Goal: Information Seeking & Learning: Learn about a topic

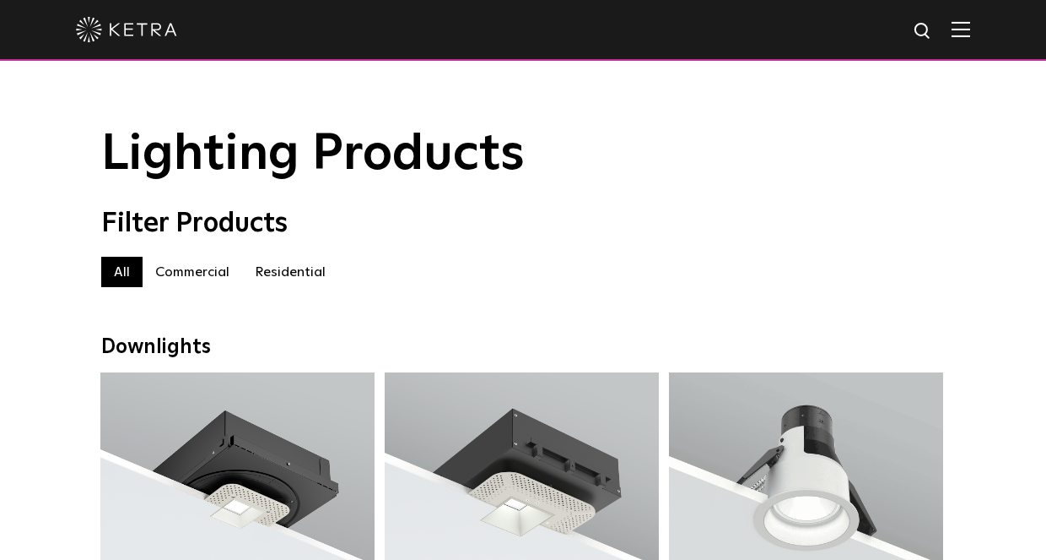
click at [313, 261] on label "Residential" at bounding box center [290, 272] width 96 height 30
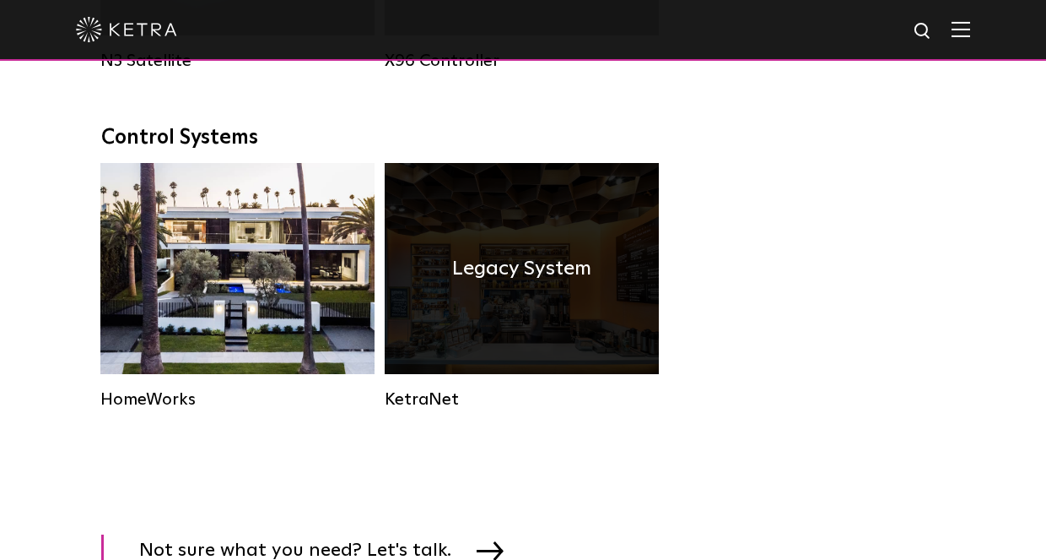
scroll to position [2207, 0]
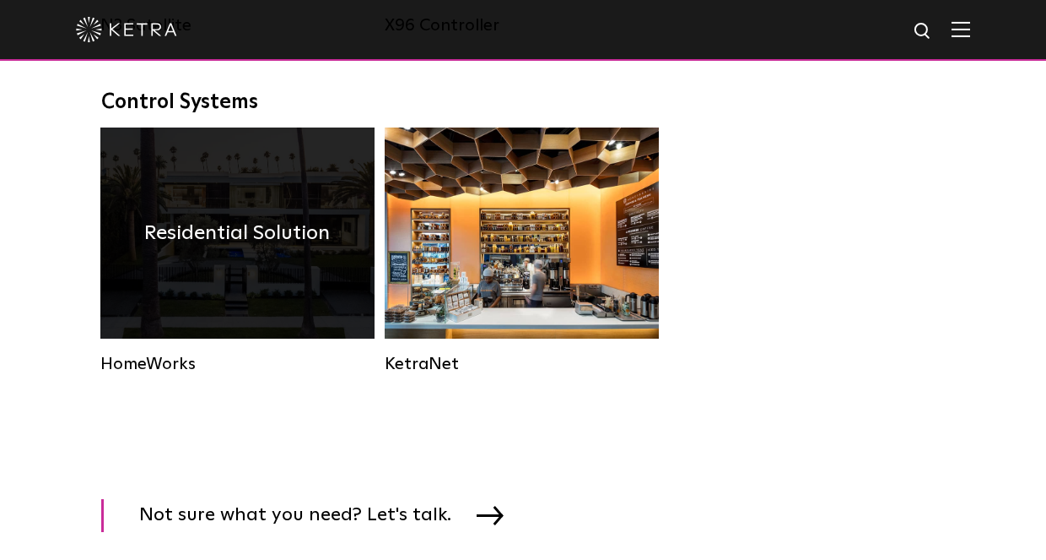
click at [176, 351] on div "HomeWorks" at bounding box center [237, 250] width 274 height 246
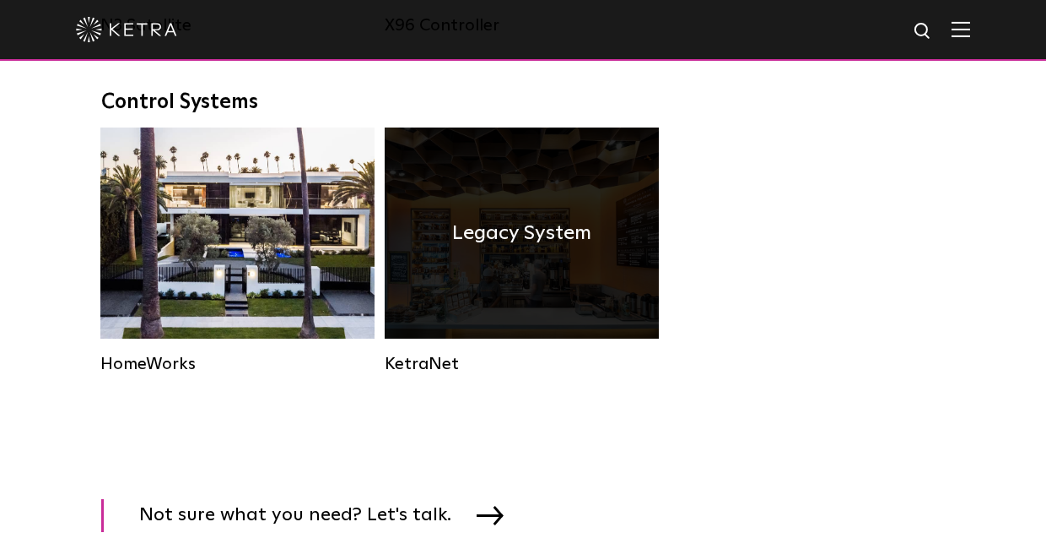
click at [389, 361] on div "KetraNet" at bounding box center [522, 364] width 274 height 20
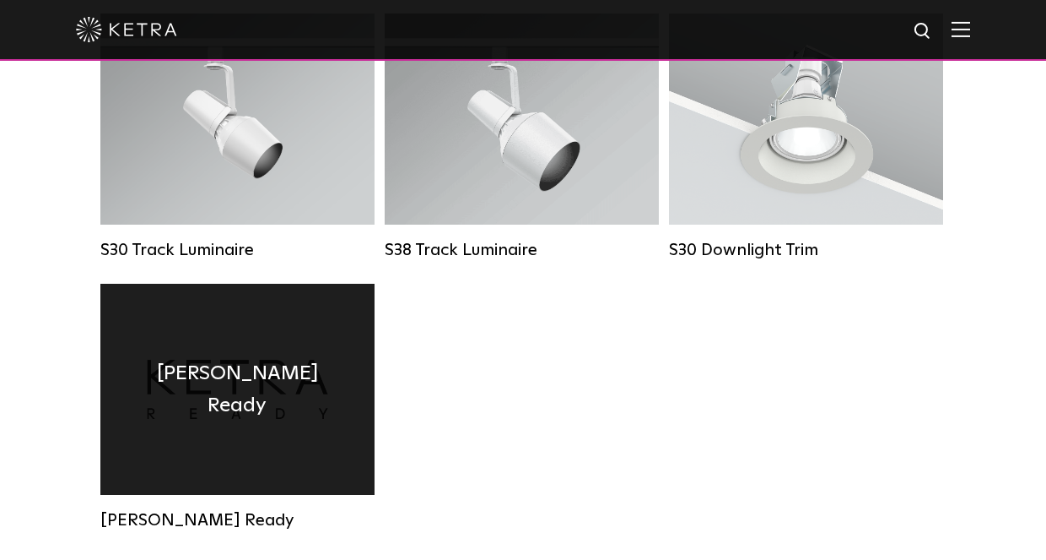
scroll to position [1363, 0]
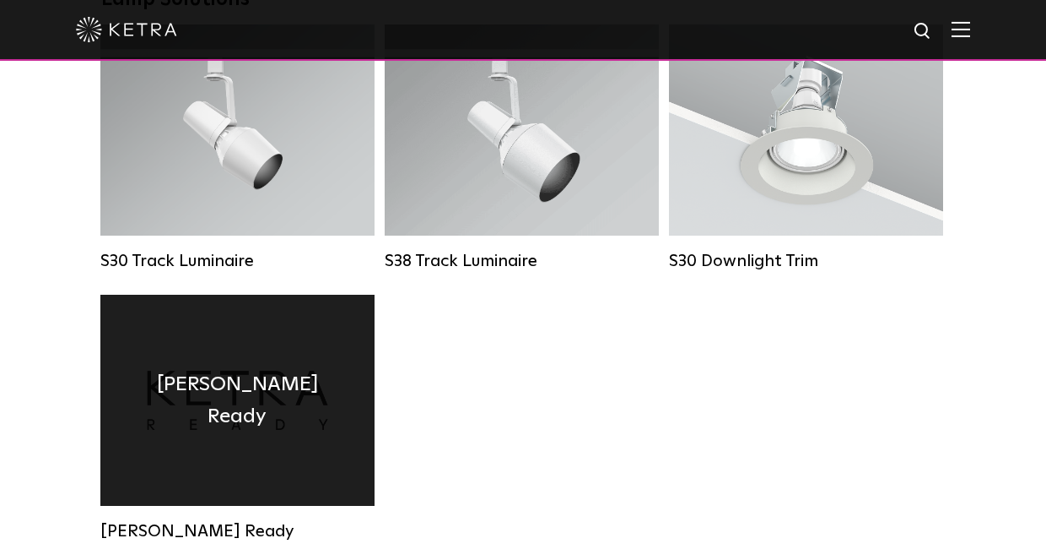
click at [277, 388] on h4 "Ketra Ready" at bounding box center [238, 400] width 224 height 65
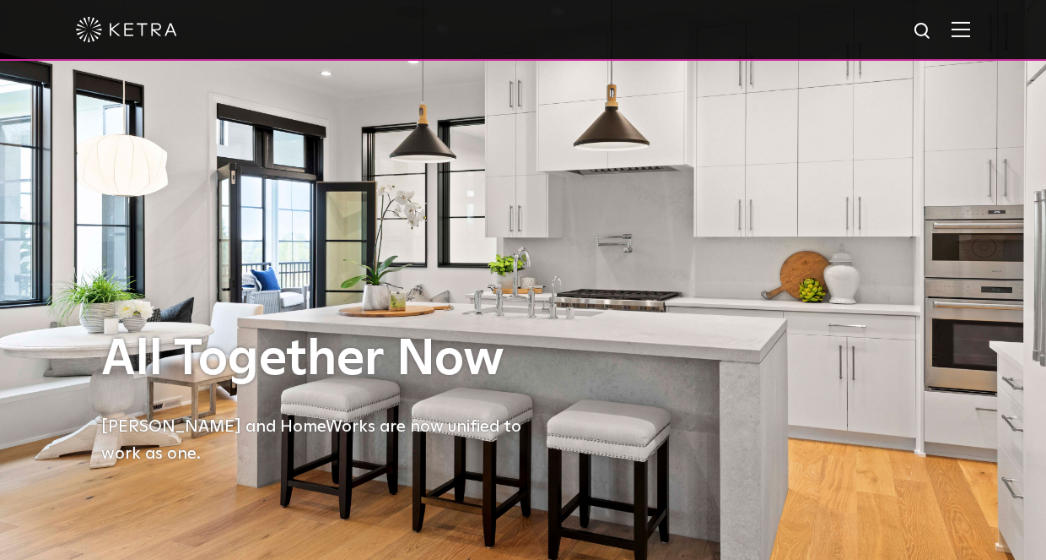
click at [959, 35] on img at bounding box center [961, 29] width 19 height 16
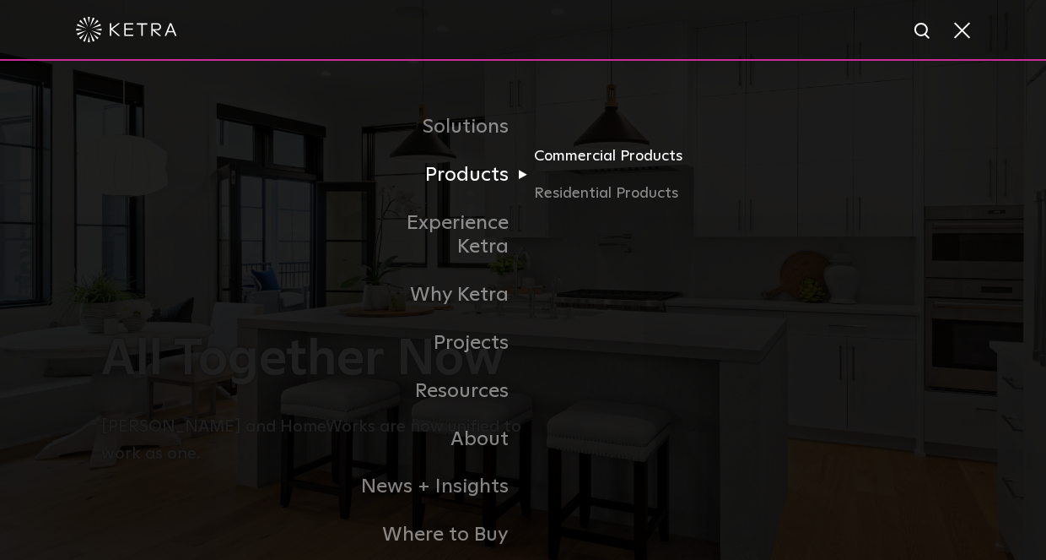
click at [566, 160] on link "Commercial Products" at bounding box center [615, 162] width 162 height 37
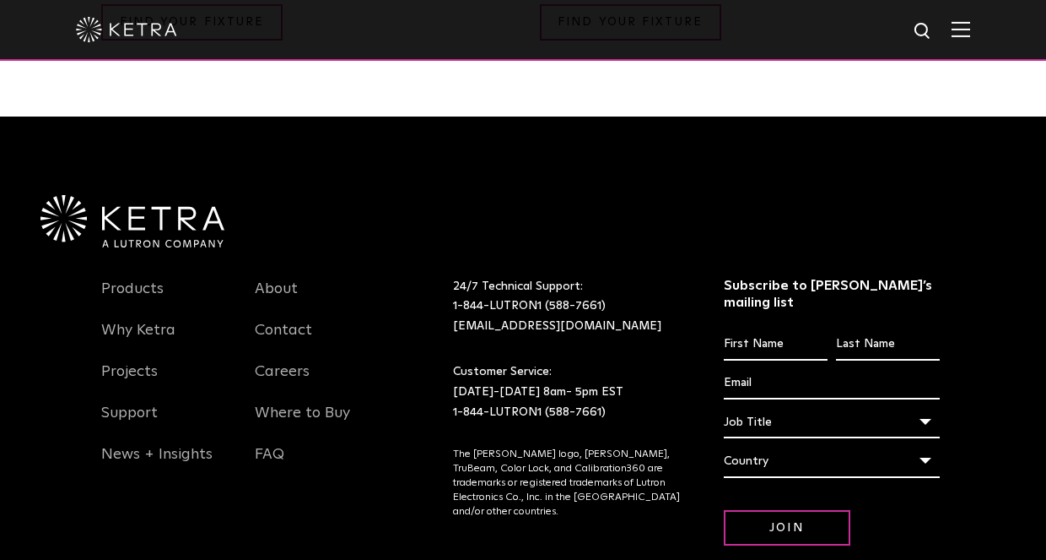
scroll to position [3527, 0]
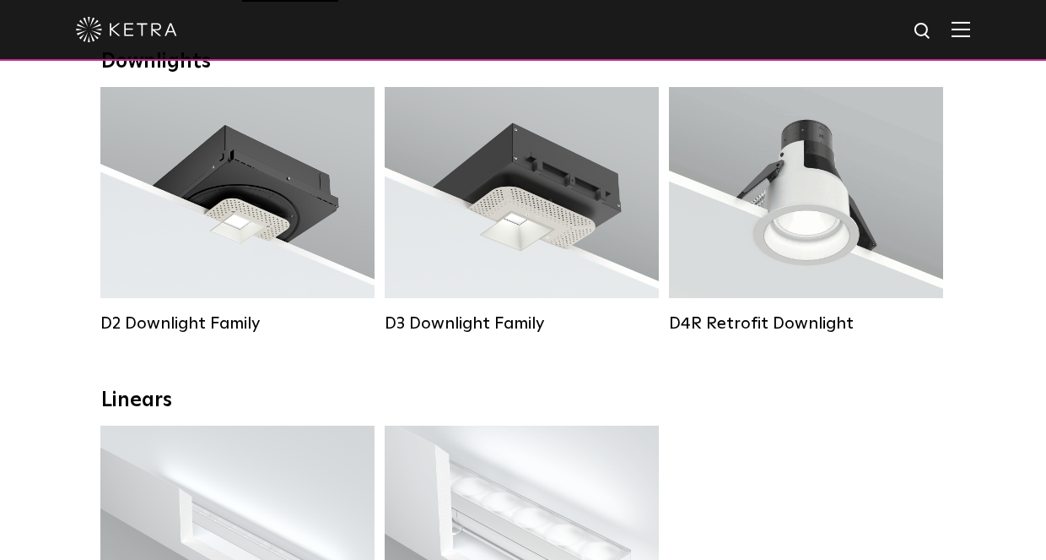
scroll to position [386, 0]
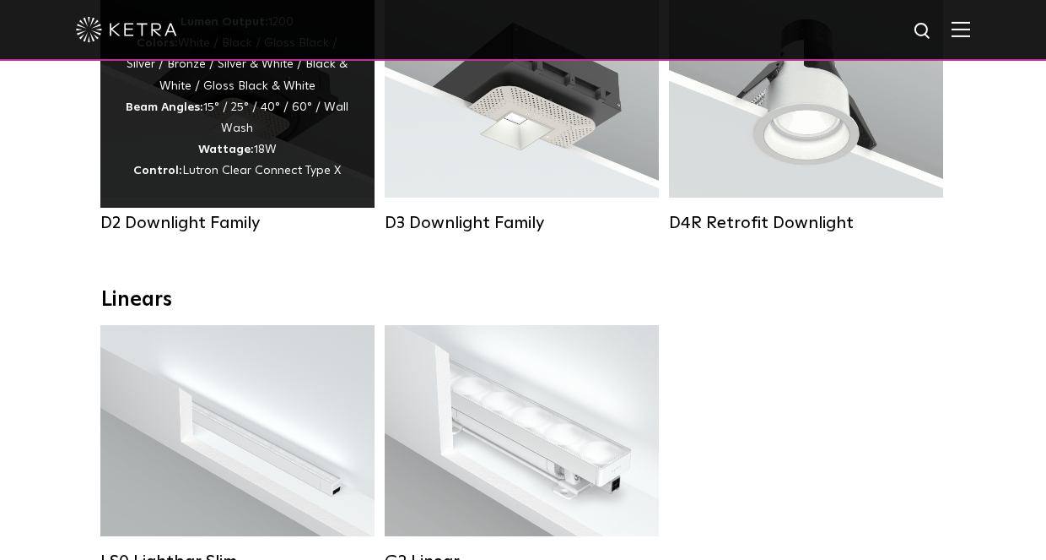
click at [235, 229] on div "D2 Downlight Family" at bounding box center [237, 223] width 274 height 20
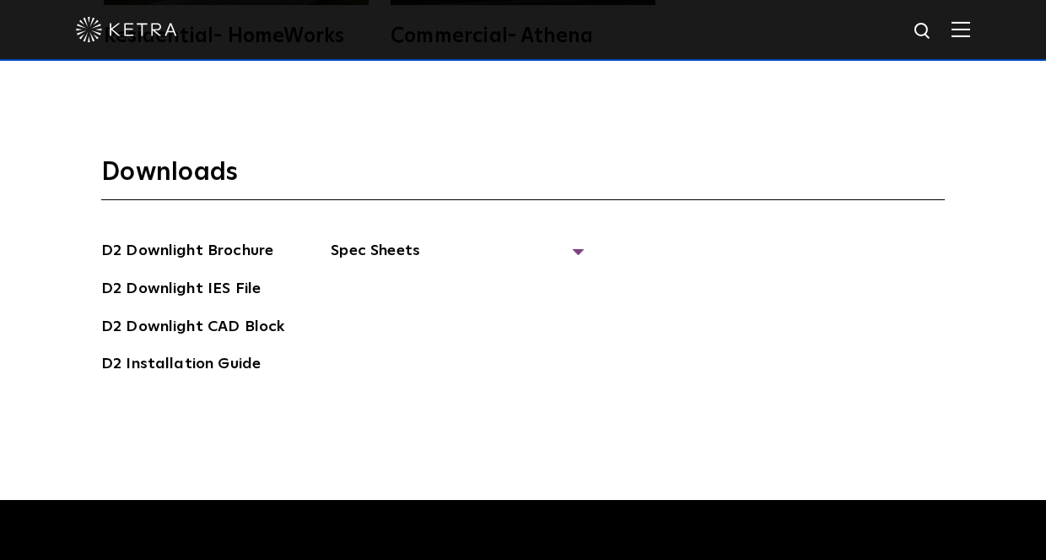
scroll to position [4258, 0]
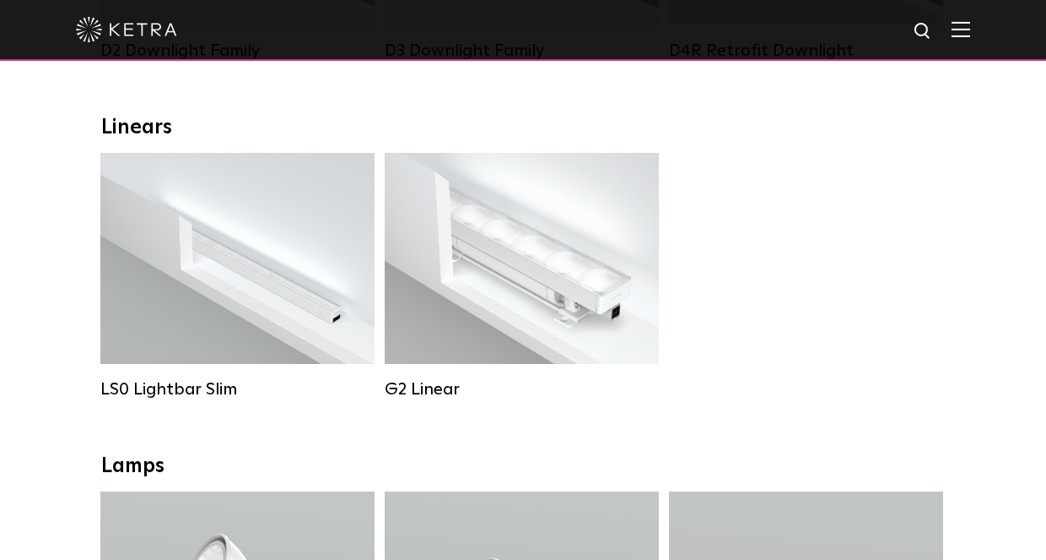
scroll to position [598, 0]
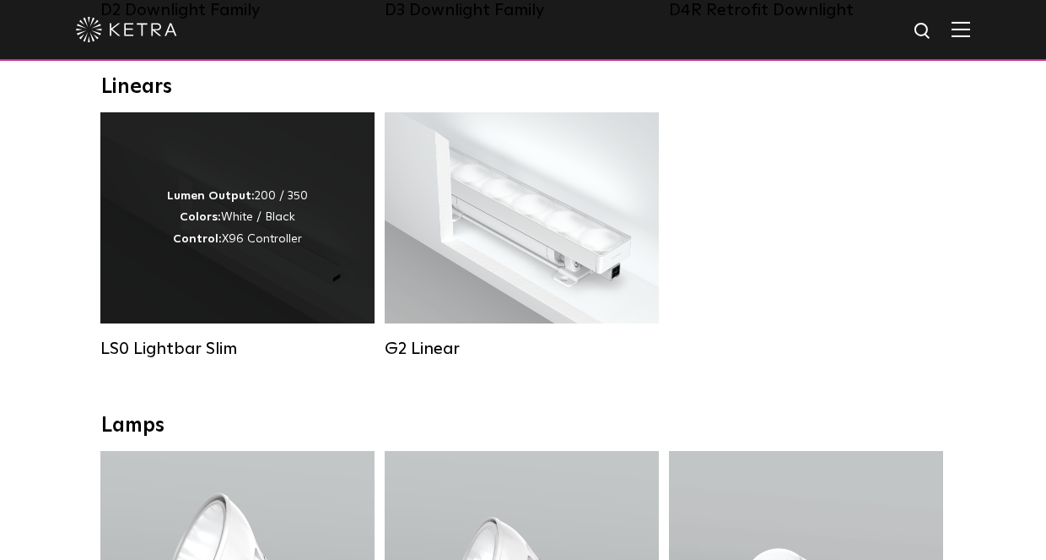
click at [181, 342] on div "LS0 Lightbar Slim" at bounding box center [237, 348] width 274 height 20
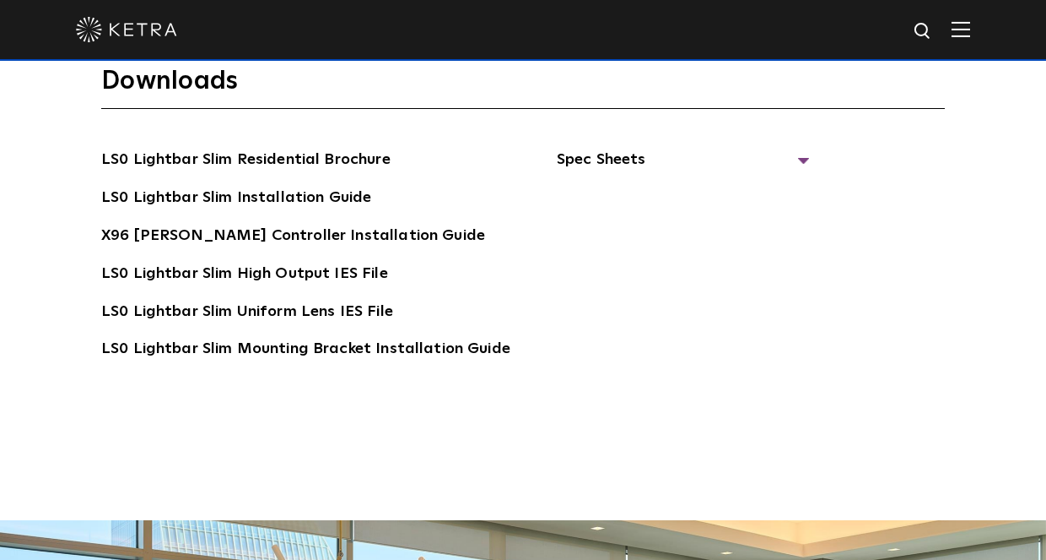
scroll to position [3041, 0]
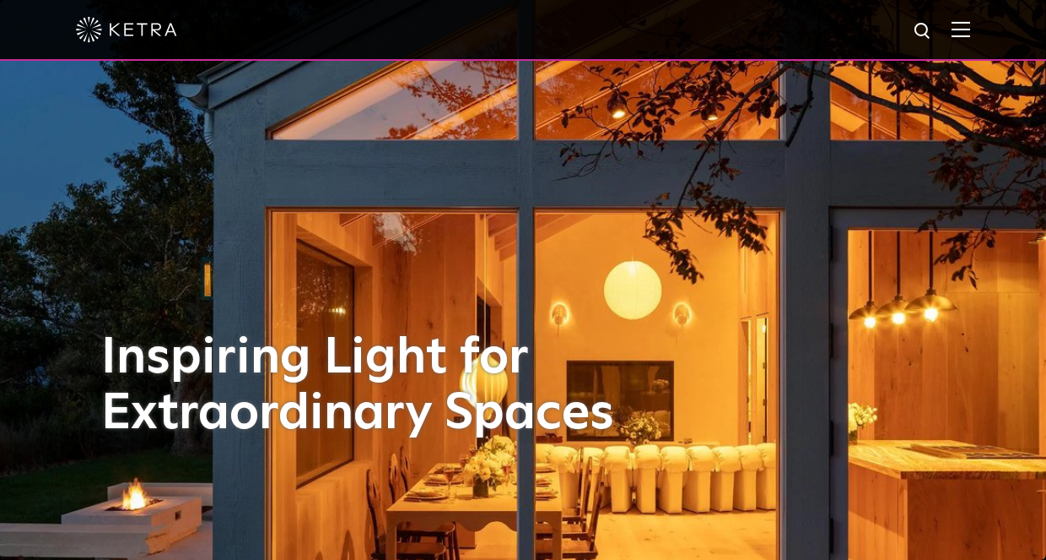
click at [958, 33] on img at bounding box center [961, 29] width 19 height 16
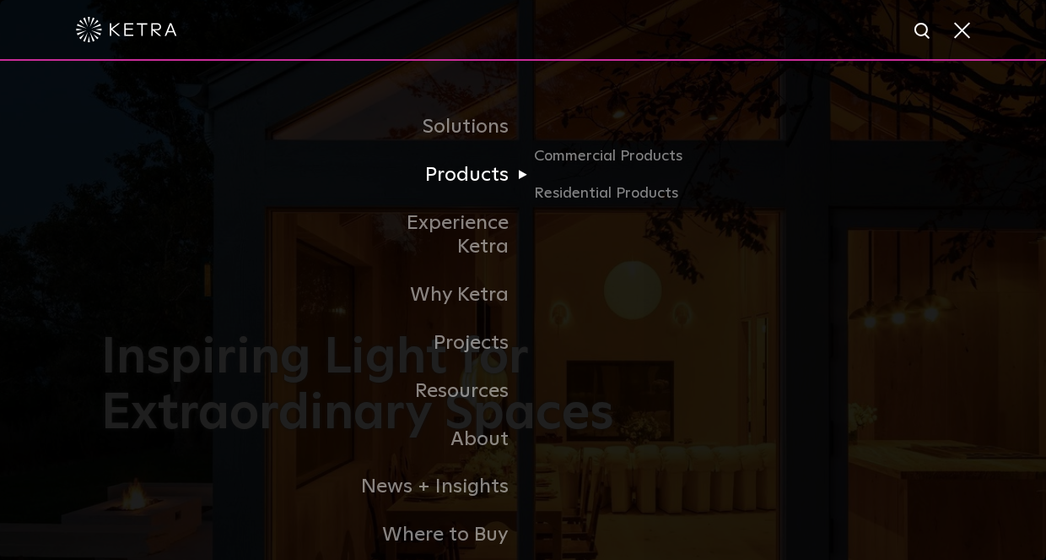
click at [499, 181] on link "Products" at bounding box center [436, 175] width 173 height 48
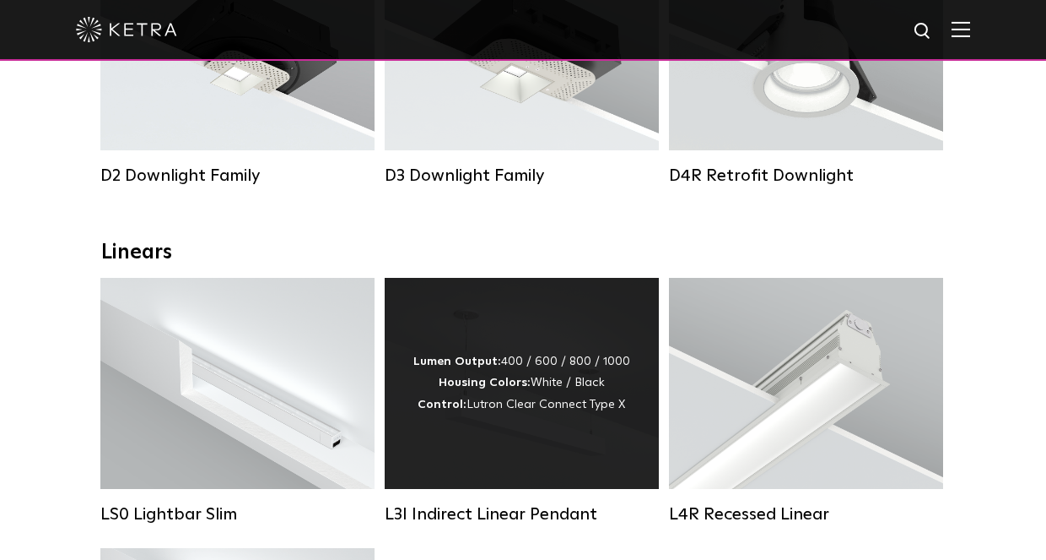
scroll to position [419, 0]
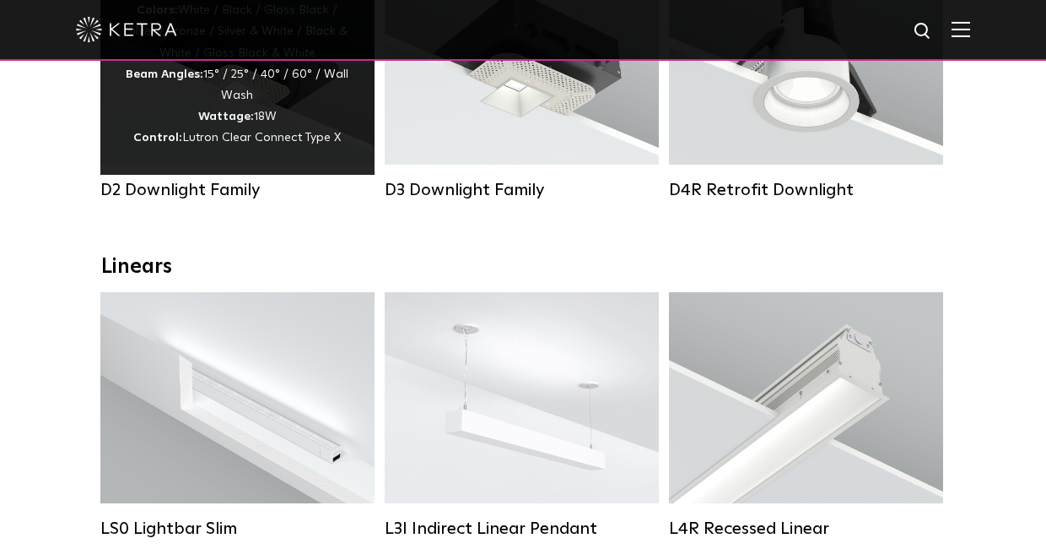
click at [322, 154] on div "Lumen Output: 1200 Colors: White / Black / Gloss Black / Silver / Bronze / Silv…" at bounding box center [237, 64] width 274 height 221
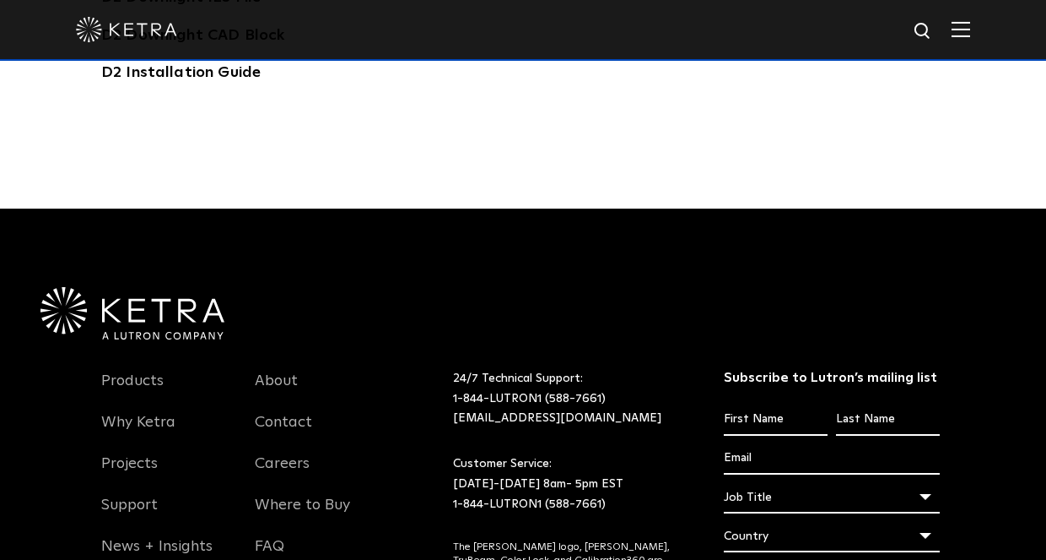
scroll to position [4533, 0]
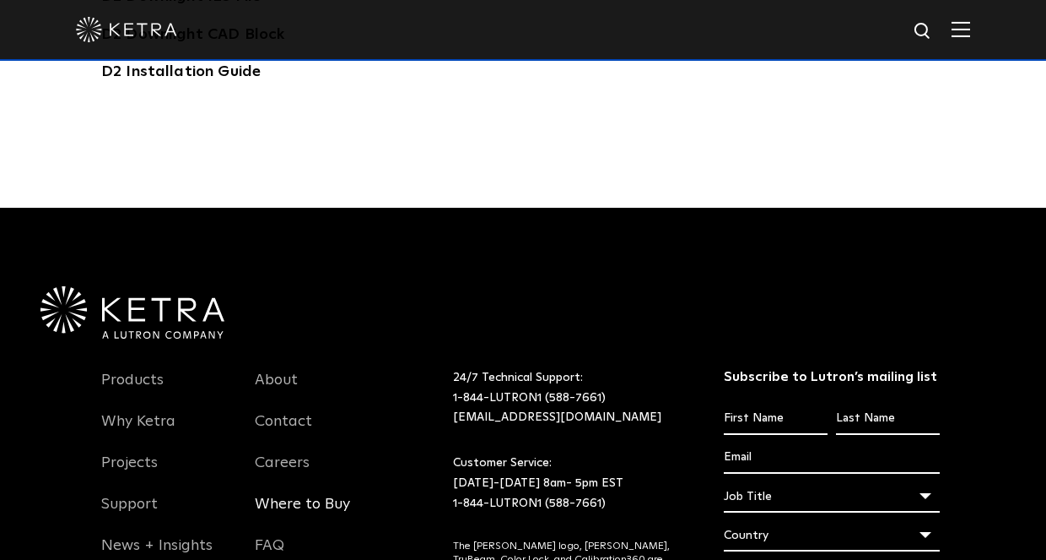
click at [323, 495] on link "Where to Buy" at bounding box center [302, 514] width 95 height 39
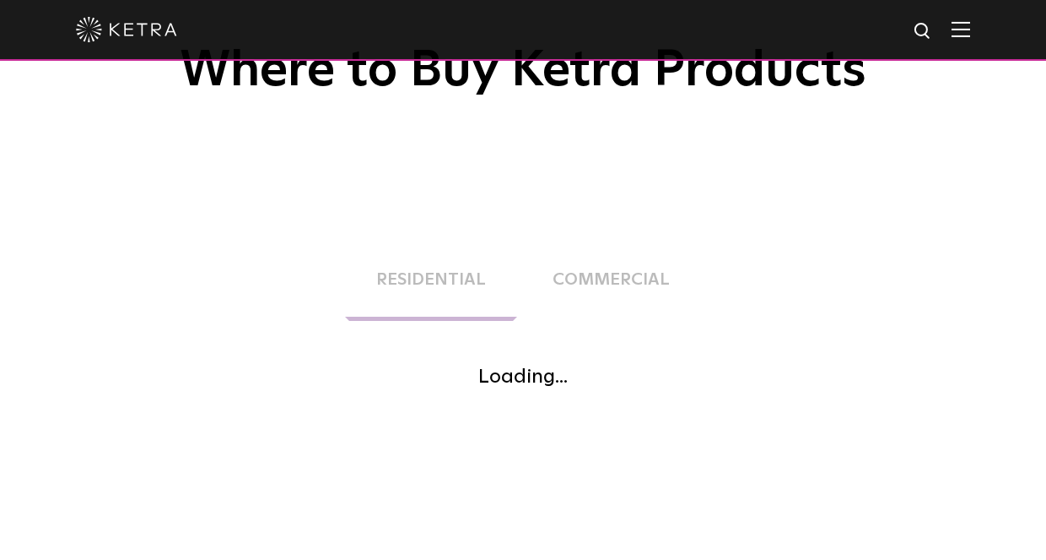
scroll to position [327, 0]
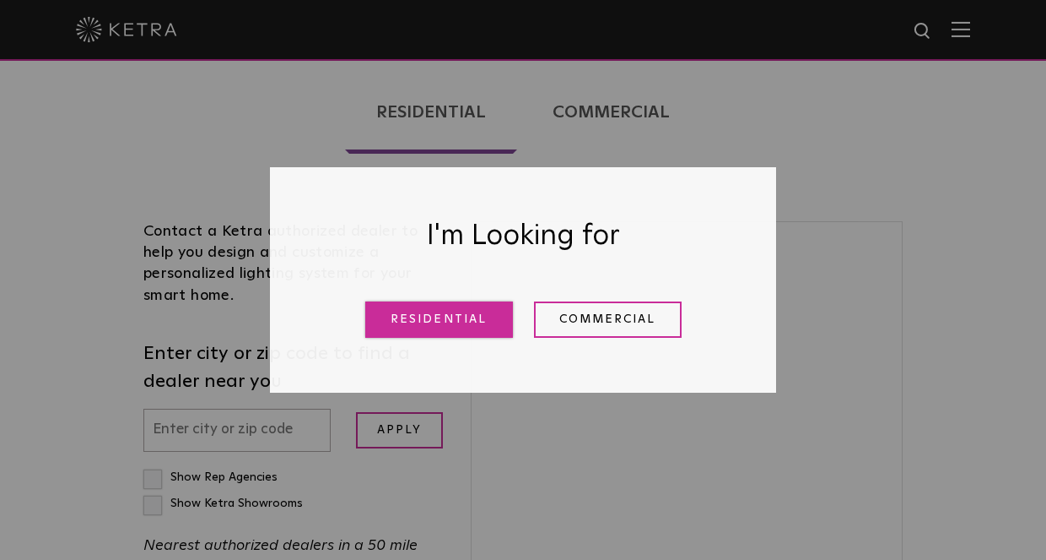
click at [457, 309] on link "Residential" at bounding box center [439, 319] width 148 height 36
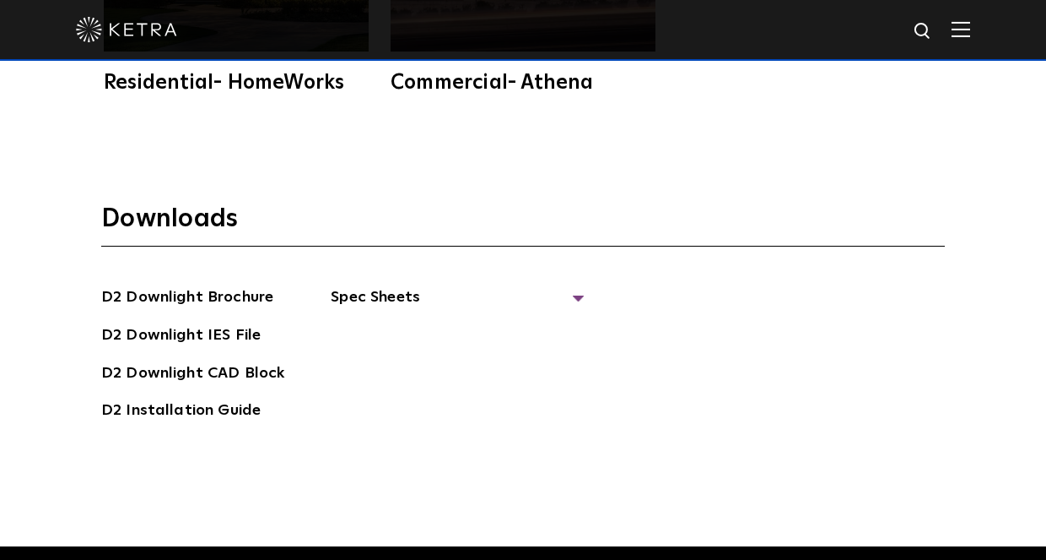
scroll to position [4063, 0]
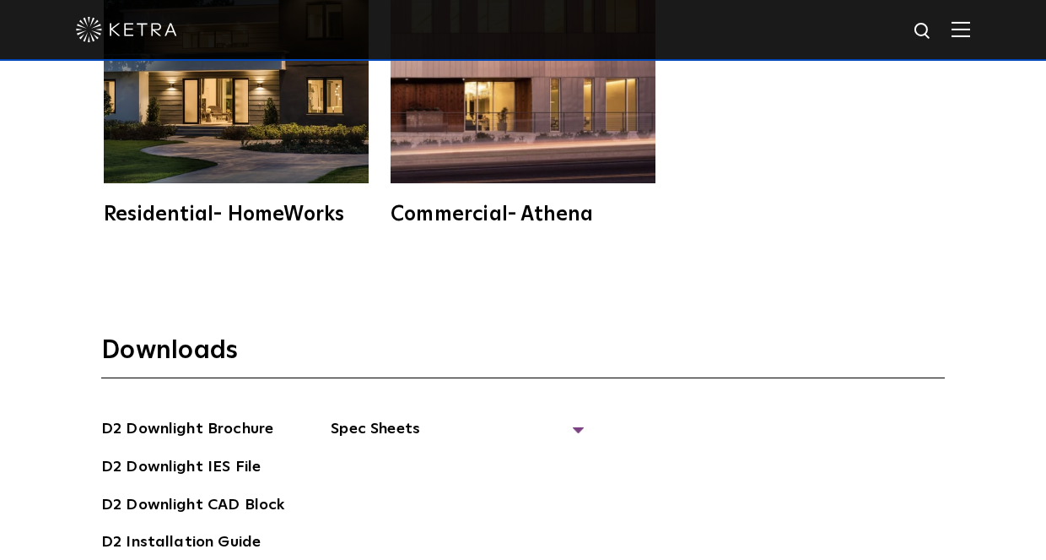
click at [562, 111] on img at bounding box center [523, 50] width 265 height 265
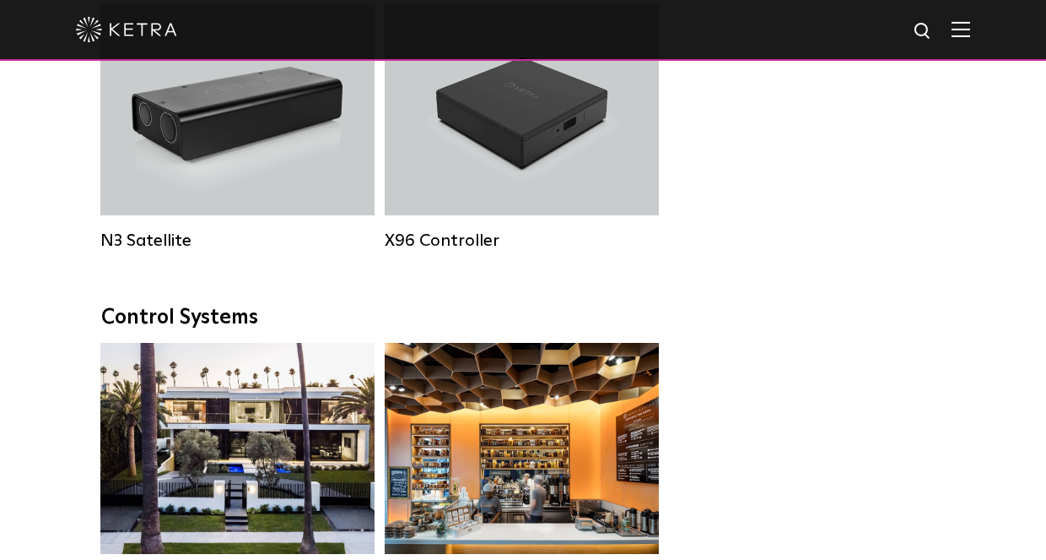
scroll to position [2249, 0]
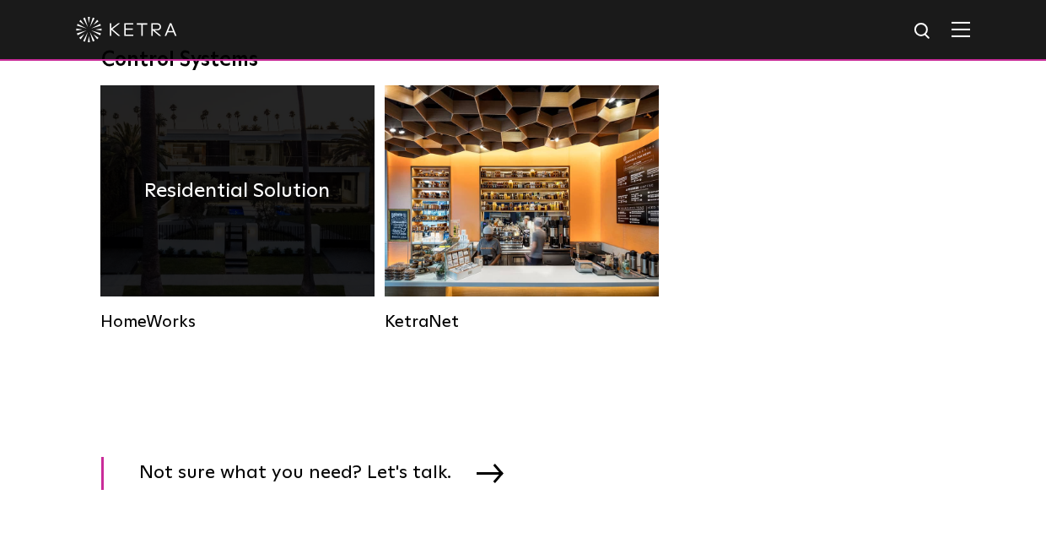
click at [173, 322] on div "HomeWorks" at bounding box center [237, 321] width 274 height 20
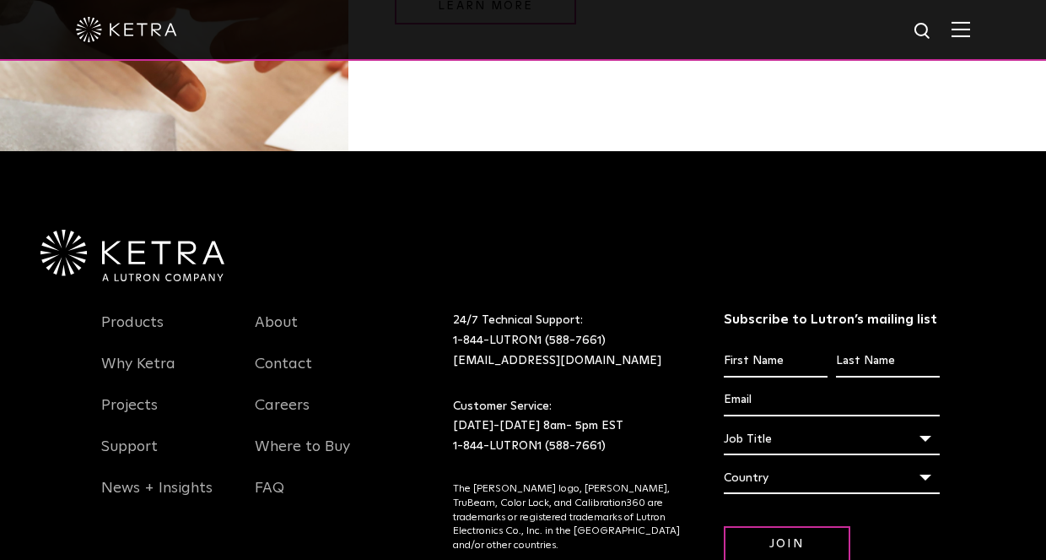
scroll to position [2149, 0]
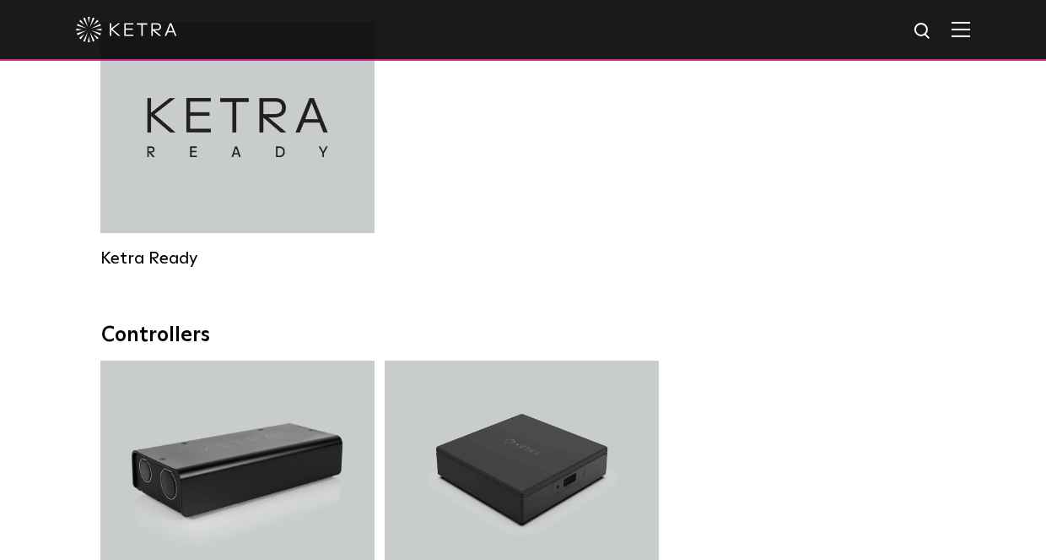
scroll to position [1890, 0]
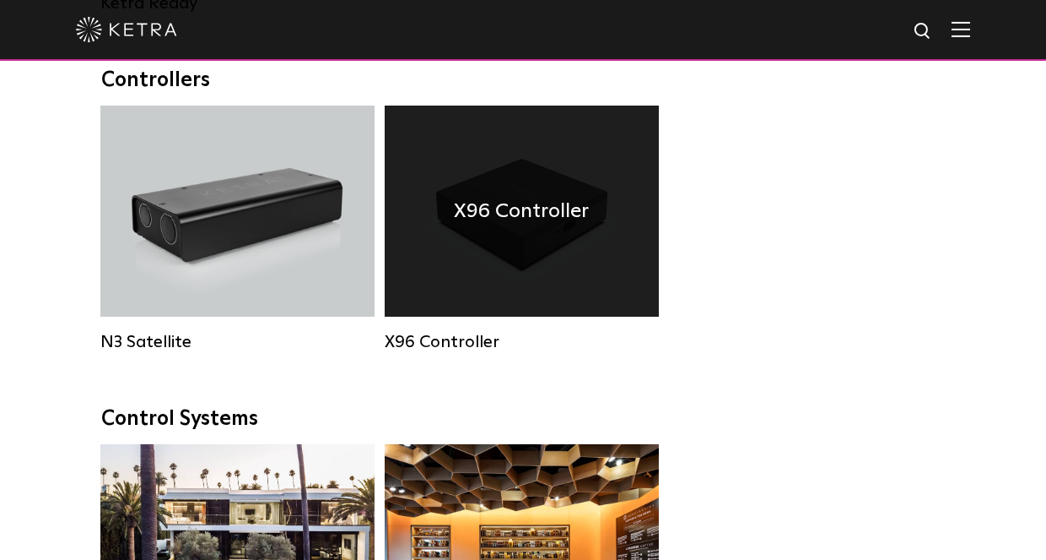
click at [510, 225] on h4 "X96 Controller" at bounding box center [521, 211] width 135 height 32
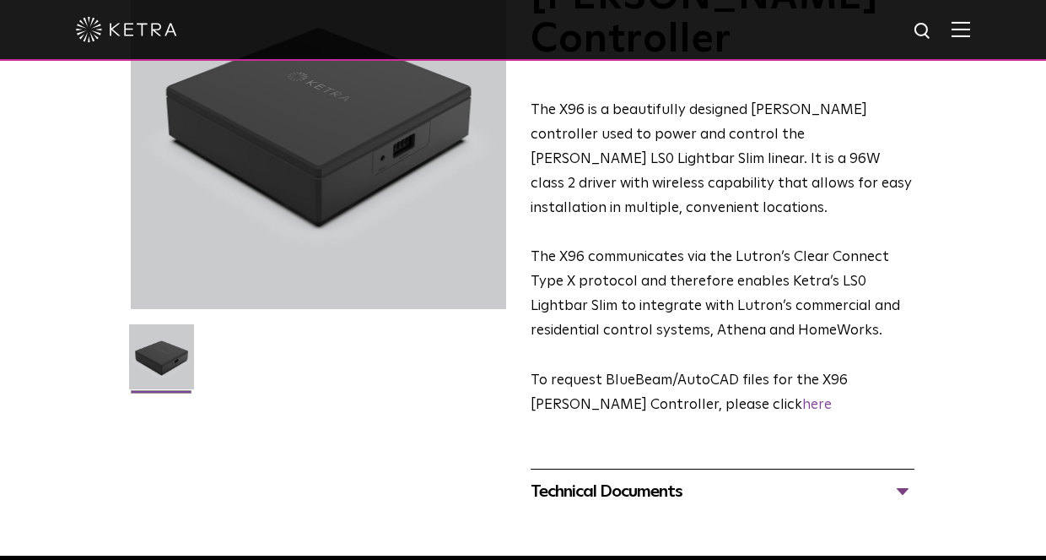
scroll to position [277, 0]
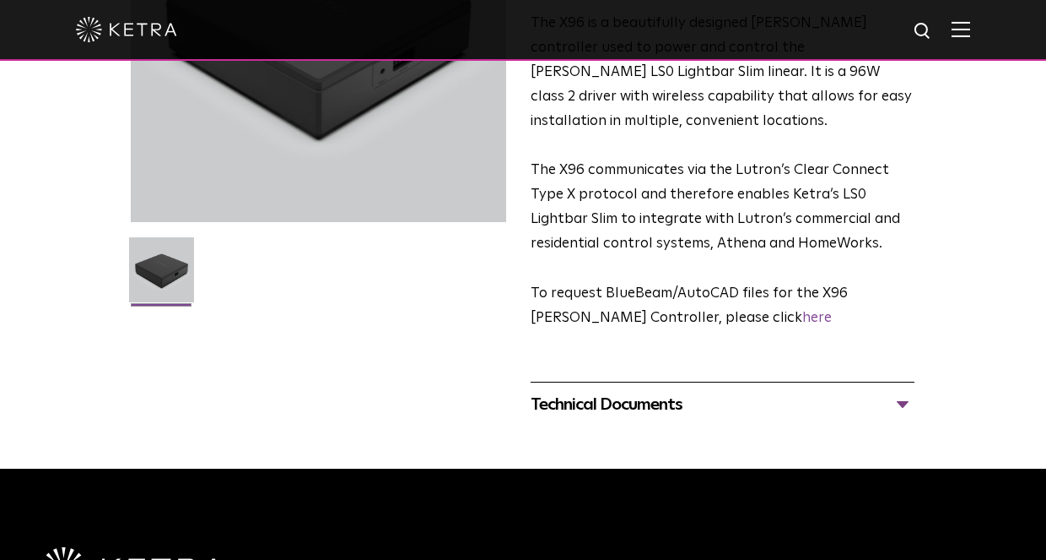
click at [597, 391] on div "Technical Documents" at bounding box center [723, 404] width 384 height 27
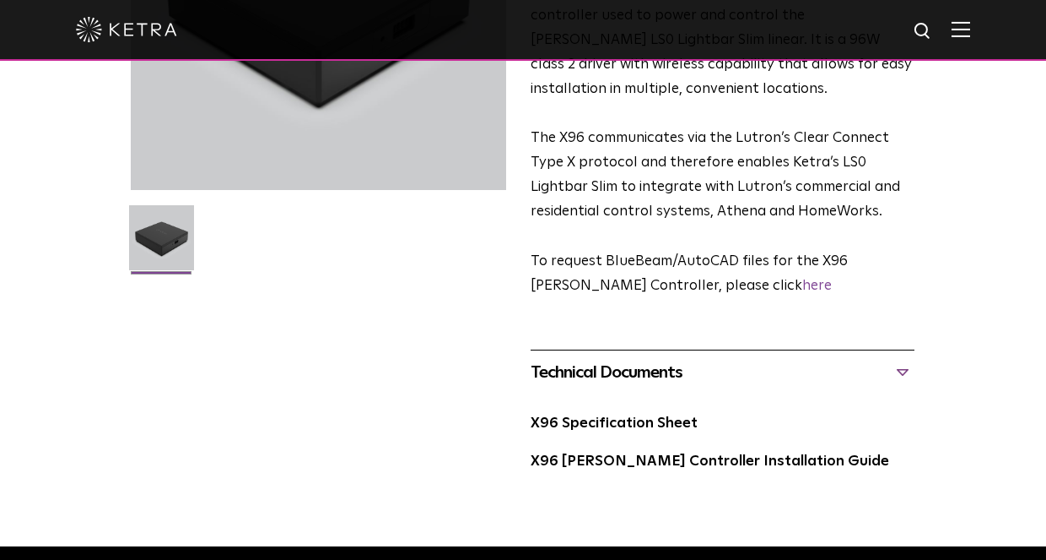
scroll to position [322, 0]
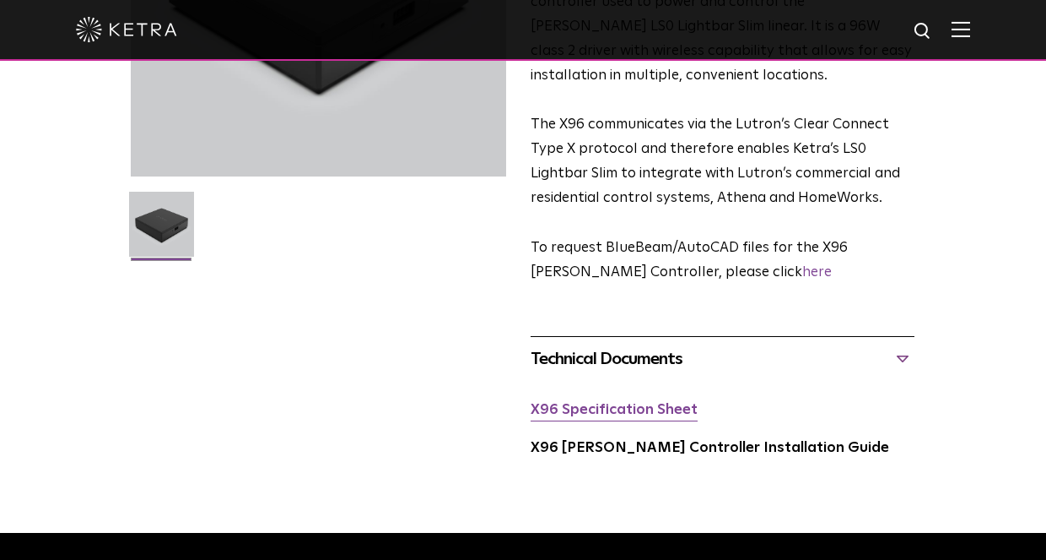
click at [601, 403] on link "X96 Specification Sheet" at bounding box center [614, 410] width 167 height 14
